Goal: Task Accomplishment & Management: Complete application form

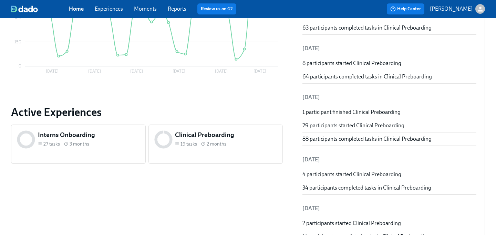
scroll to position [232, 0]
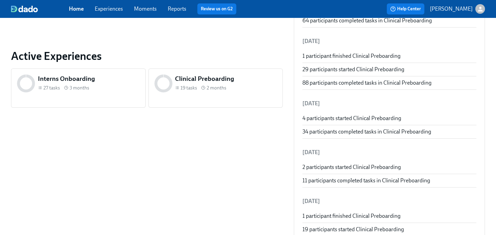
click at [195, 79] on h5 "Clinical Preboarding" at bounding box center [226, 78] width 102 height 9
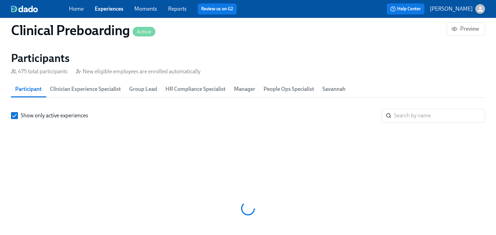
scroll to position [766, 0]
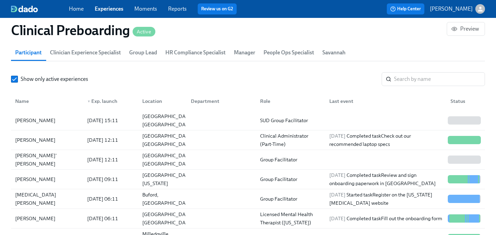
click at [265, 101] on div "Role" at bounding box center [265, 101] width 16 height 8
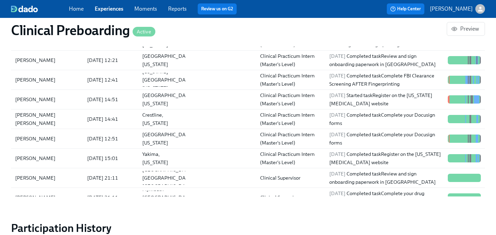
scroll to position [2339, 0]
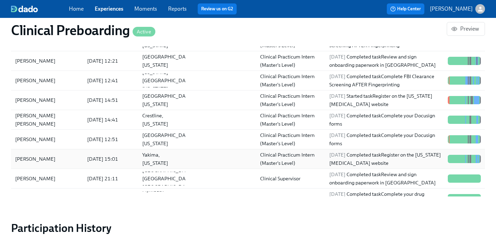
click at [335, 160] on div "[DATE] Completed task Register on the [US_STATE] [MEDICAL_DATA] website" at bounding box center [386, 159] width 119 height 17
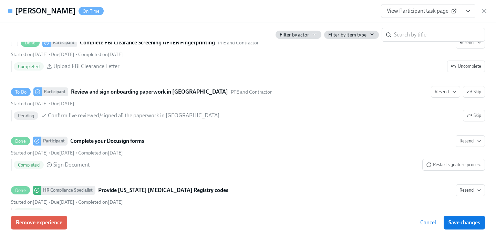
scroll to position [1043, 0]
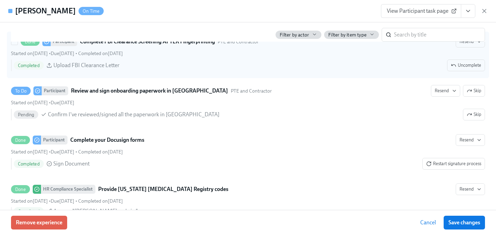
click at [323, 62] on div "Completed Upload FBI Clearance Letter Uncomplete" at bounding box center [250, 66] width 472 height 12
click at [18, 45] on input "Done Participant Complete FBI Clearance Screening AFTER Fingerprinting PTE and …" at bounding box center [14, 42] width 6 height 6
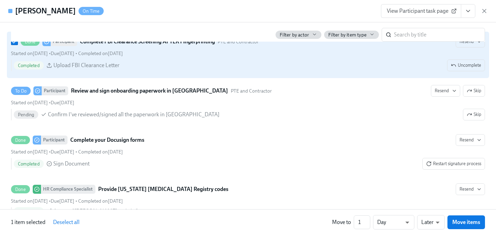
click at [323, 62] on div "Completed Upload FBI Clearance Letter Uncomplete" at bounding box center [250, 66] width 472 height 12
click at [18, 45] on input "Done Participant Complete FBI Clearance Screening AFTER Fingerprinting PTE and …" at bounding box center [14, 42] width 6 height 6
checkbox input "false"
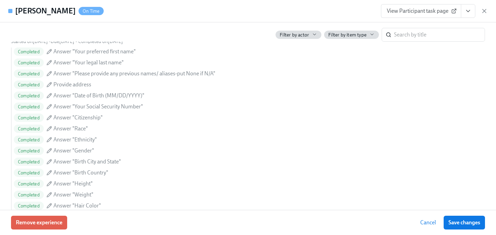
scroll to position [0, 7866]
